Goal: Task Accomplishment & Management: Use online tool/utility

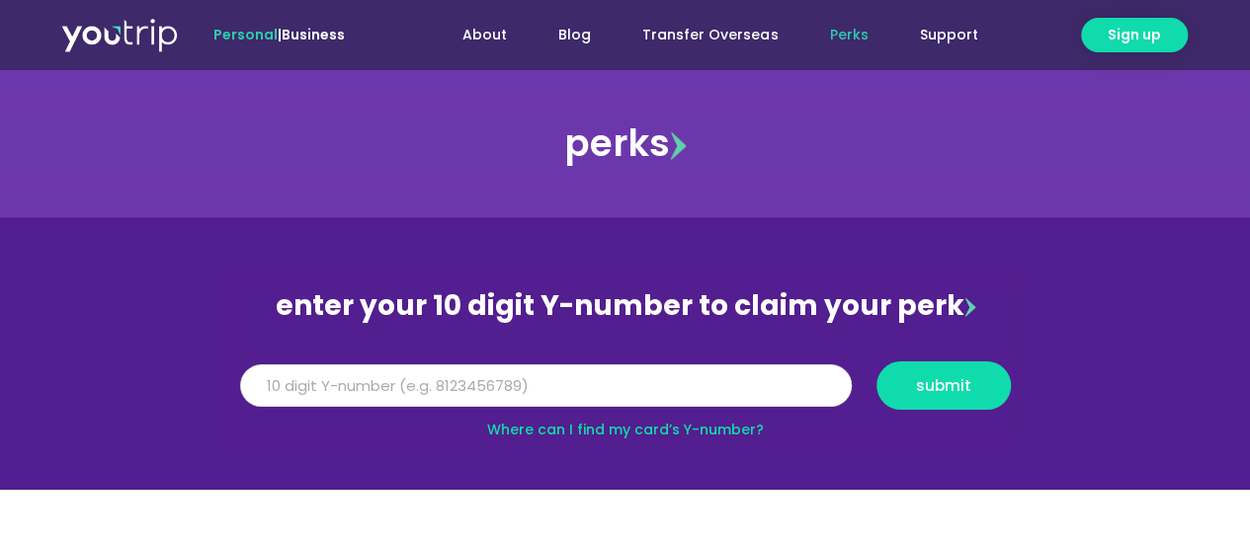
click at [366, 388] on input "Y Number" at bounding box center [546, 386] width 612 height 43
click at [956, 384] on span "submit" at bounding box center [943, 385] width 55 height 15
click at [701, 367] on input "5162400027047229" at bounding box center [546, 386] width 612 height 43
click at [703, 438] on link "Where can I find my card’s Y-number?" at bounding box center [625, 430] width 277 height 20
drag, startPoint x: 412, startPoint y: 391, endPoint x: 116, endPoint y: 391, distance: 296.4
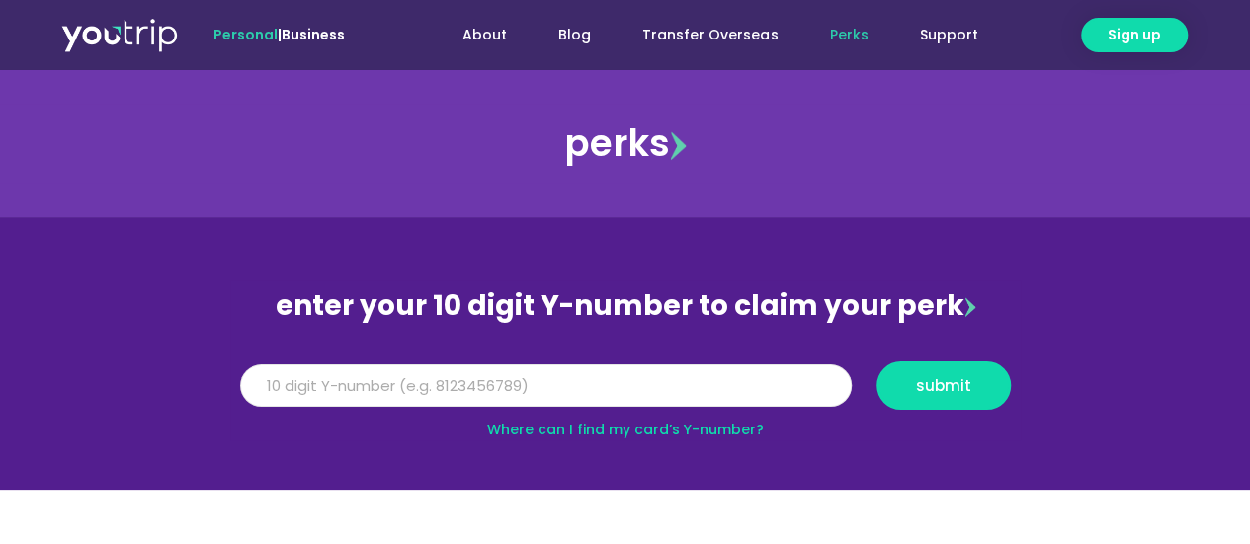
click at [116, 391] on section "enter your 10 digit Y-number to claim your perk Y Number 5162400027047229 submi…" at bounding box center [625, 353] width 1250 height 273
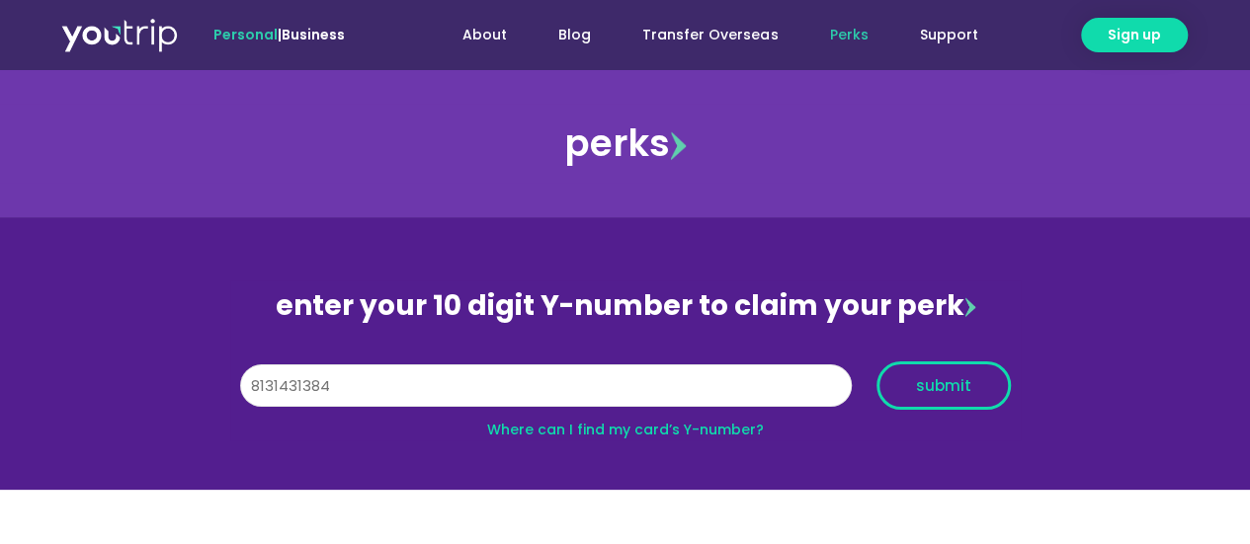
type input "8131431384"
click at [906, 390] on span "submit" at bounding box center [943, 385] width 101 height 15
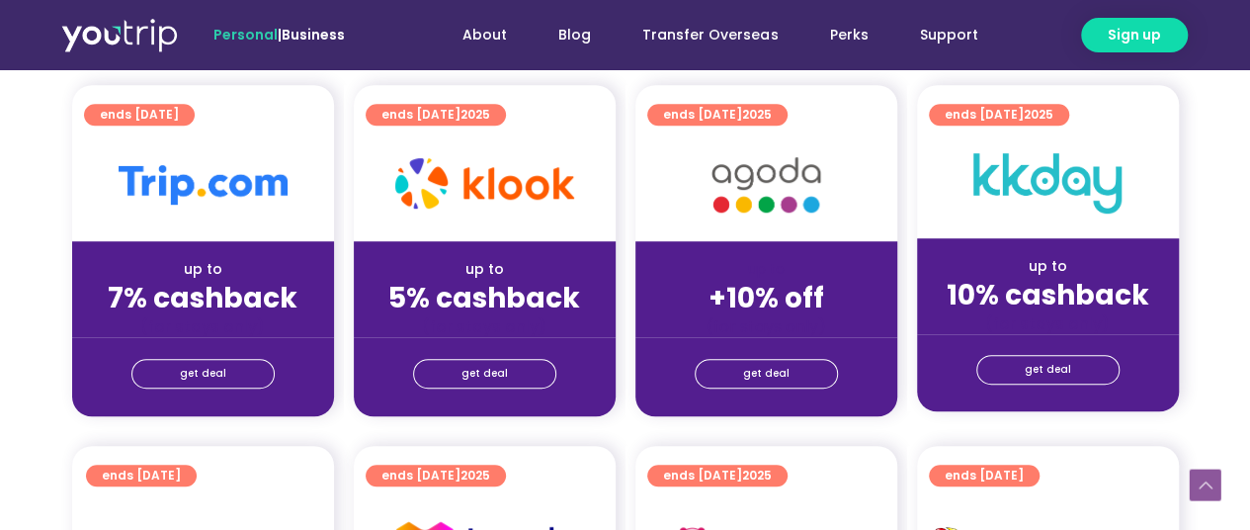
scroll to position [506, 0]
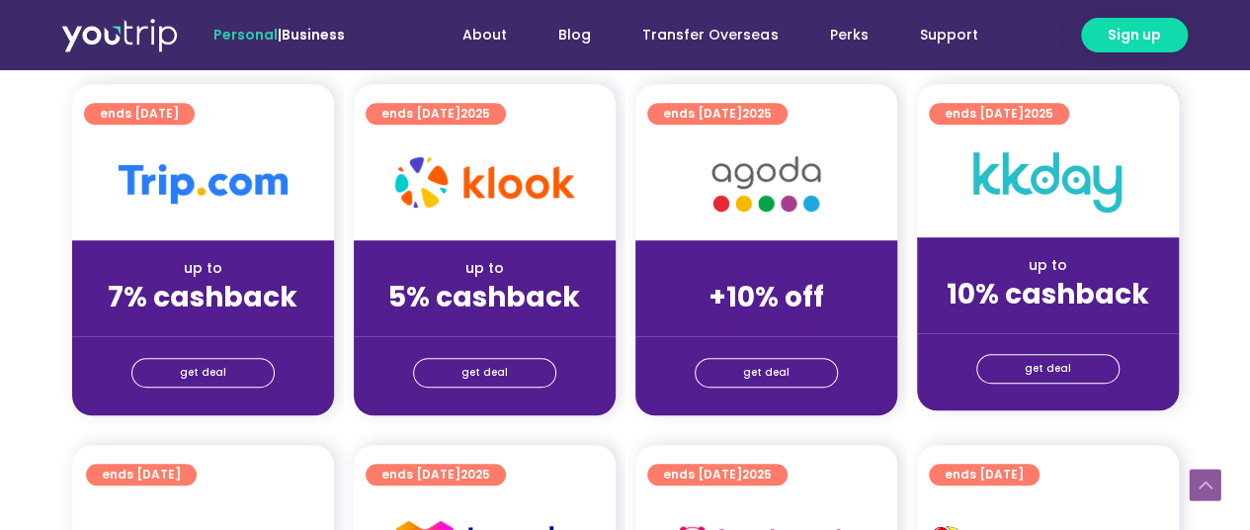
click at [56, 379] on section "ends [DATE] up to 7% cashback (for stays only) get deal ends [DATE] up to 5% ca…" at bounding box center [625, 261] width 1250 height 355
